Goal: Use online tool/utility: Utilize a website feature to perform a specific function

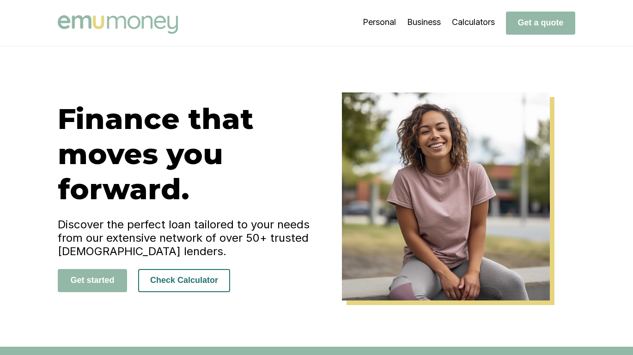
click at [177, 277] on button "Check Calculator" at bounding box center [184, 280] width 92 height 23
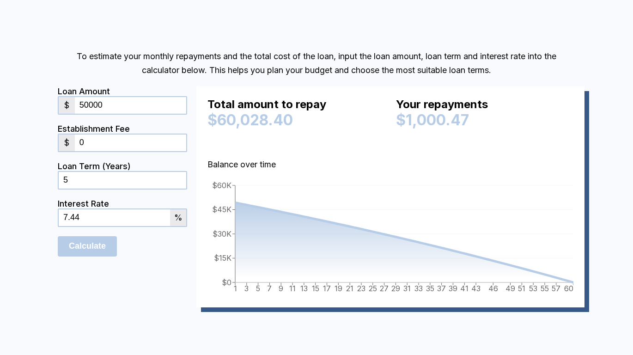
scroll to position [848, 0]
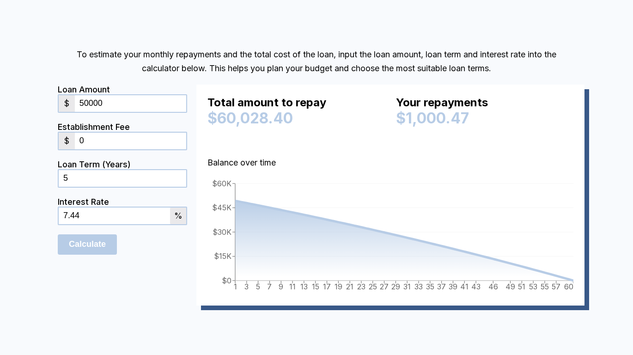
click at [90, 103] on input "50000" at bounding box center [130, 103] width 111 height 17
type input "100000"
click at [93, 141] on input "0" at bounding box center [130, 141] width 111 height 17
click at [86, 182] on input "5" at bounding box center [122, 178] width 127 height 17
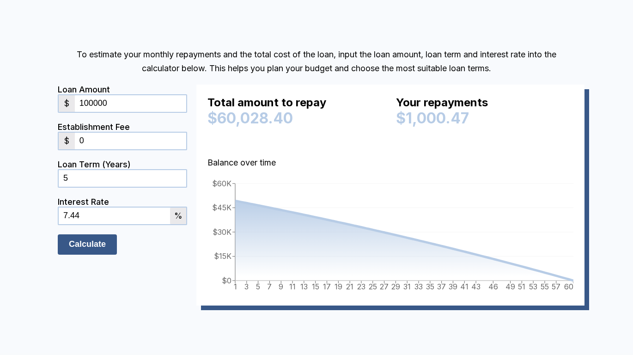
click at [83, 246] on input "Calculate" at bounding box center [87, 244] width 59 height 20
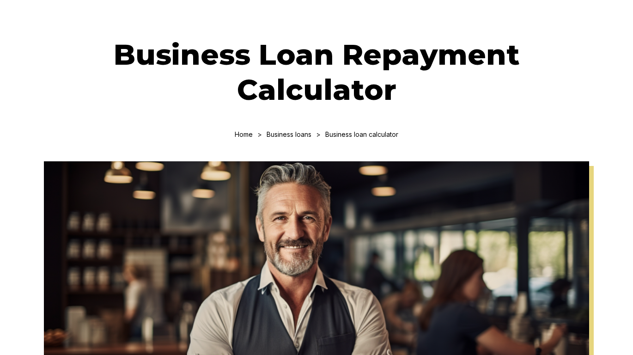
scroll to position [0, 0]
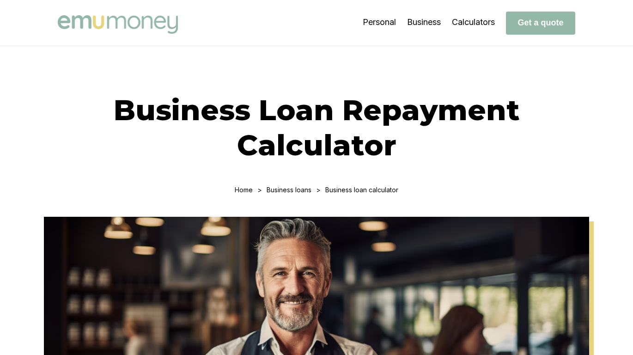
click at [127, 22] on img at bounding box center [118, 24] width 120 height 18
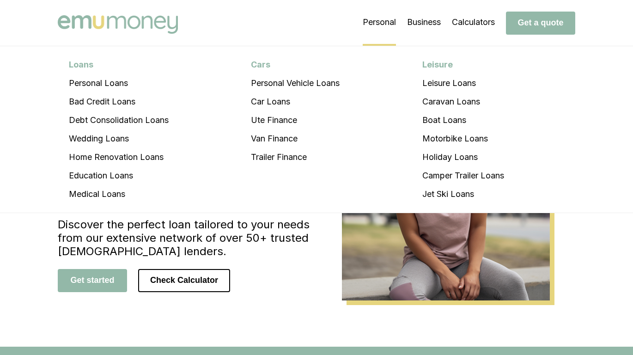
click at [371, 20] on li "Personal Loans Personal Loans Bad Credit Loans Debt Consolidation Loans Wedding…" at bounding box center [378, 23] width 33 height 46
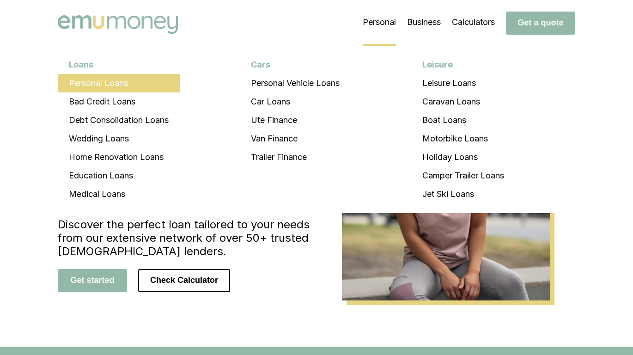
click at [117, 83] on li "Personal Loans" at bounding box center [119, 83] width 122 height 18
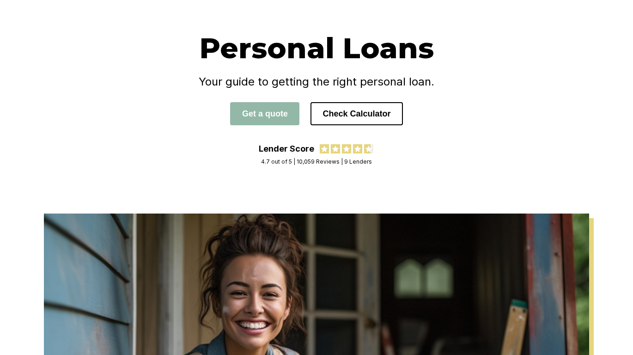
scroll to position [65, 0]
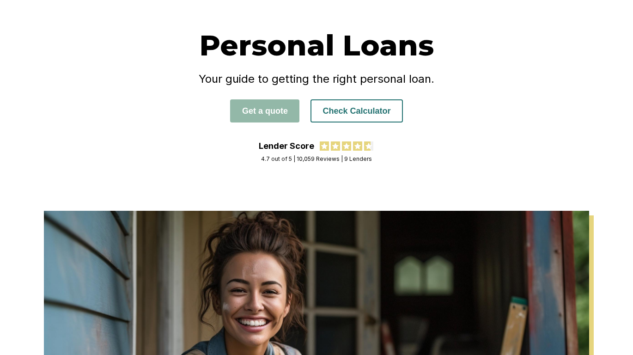
click at [354, 113] on button "Check Calculator" at bounding box center [356, 110] width 92 height 23
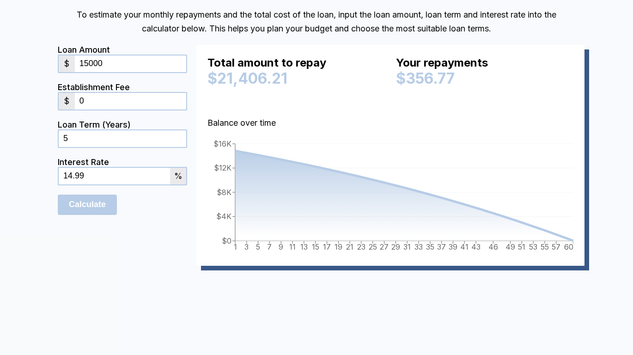
scroll to position [2009, 0]
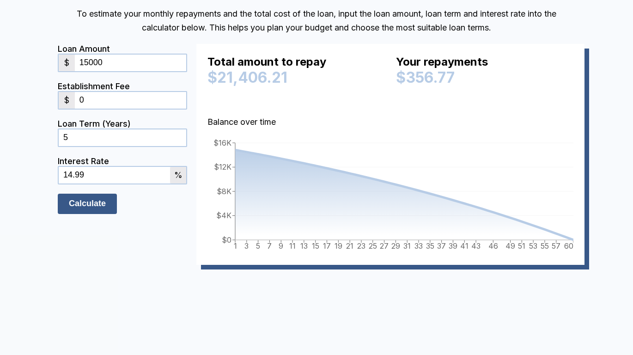
click at [94, 214] on input "Calculate" at bounding box center [87, 203] width 59 height 20
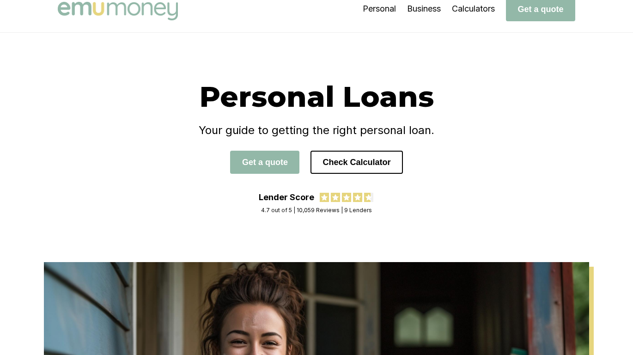
scroll to position [0, 0]
